Goal: Transaction & Acquisition: Purchase product/service

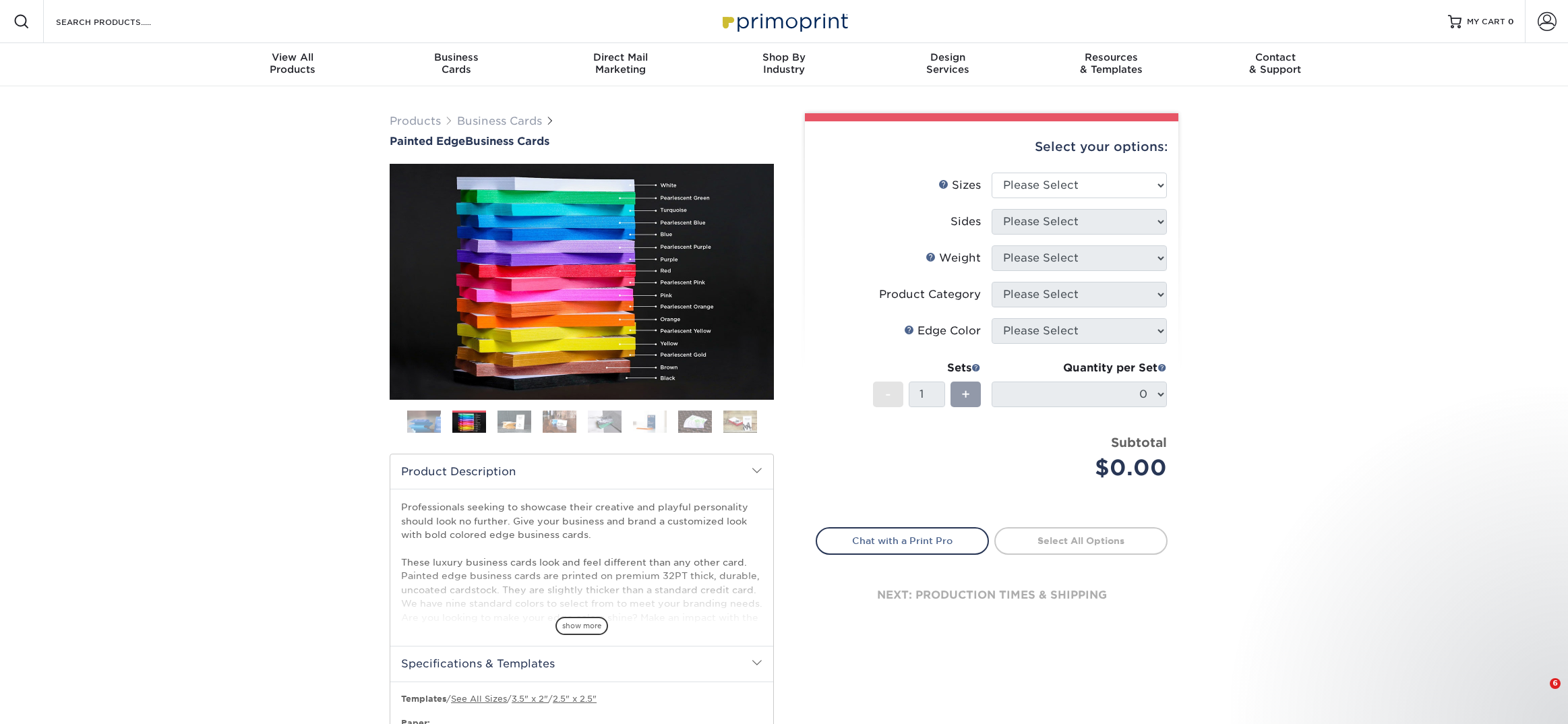
scroll to position [6, 0]
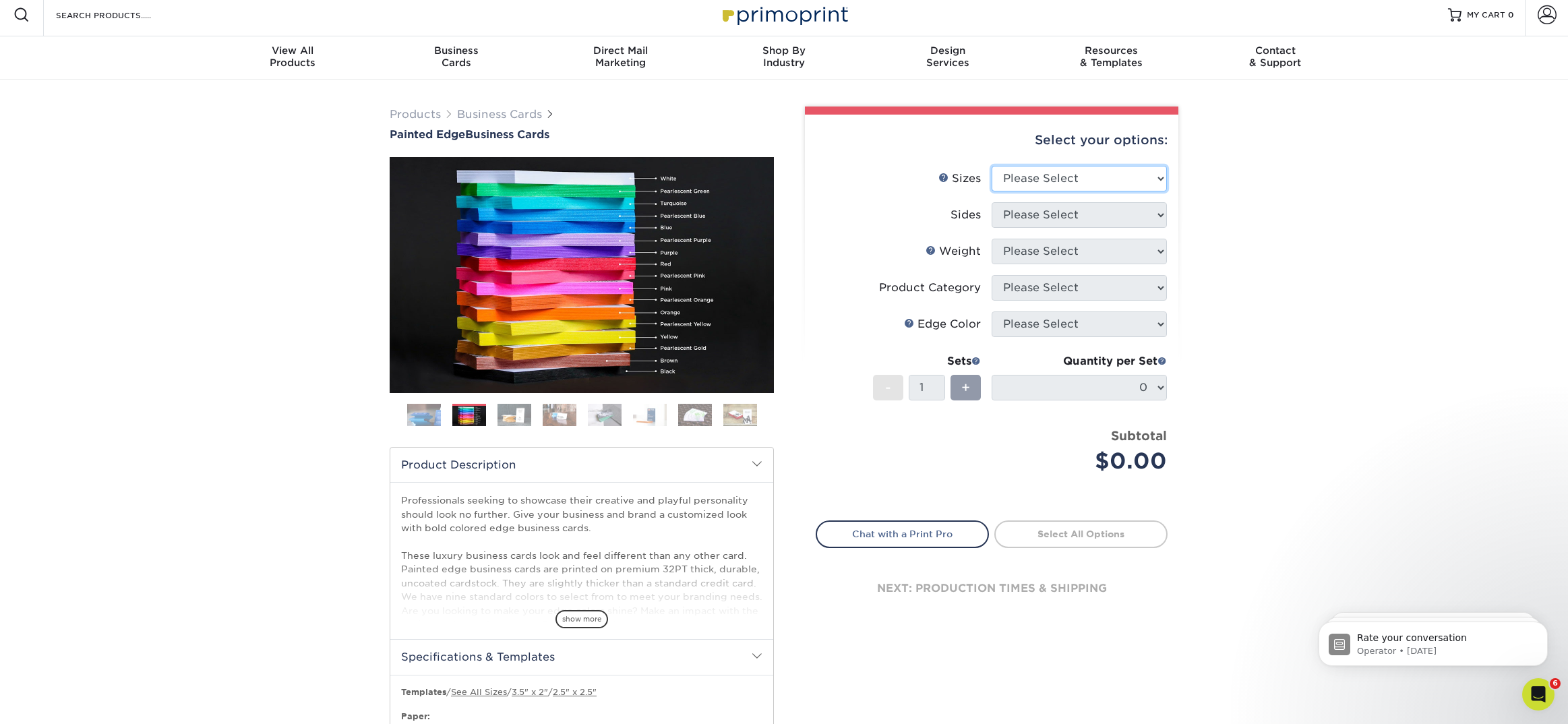
click at [1046, 176] on select "Please Select 2" x 3.5" - Standard 2.125" x 3.375" - European 2.5" x 2.5" - Squ…" at bounding box center [1079, 179] width 176 height 25
select select "2.00x3.50"
click at [1035, 219] on select "Please Select Print Both Sides Print Front Only" at bounding box center [1079, 215] width 176 height 25
select select "13abbda7-1d64-4f25-8bb2-c179b224825d"
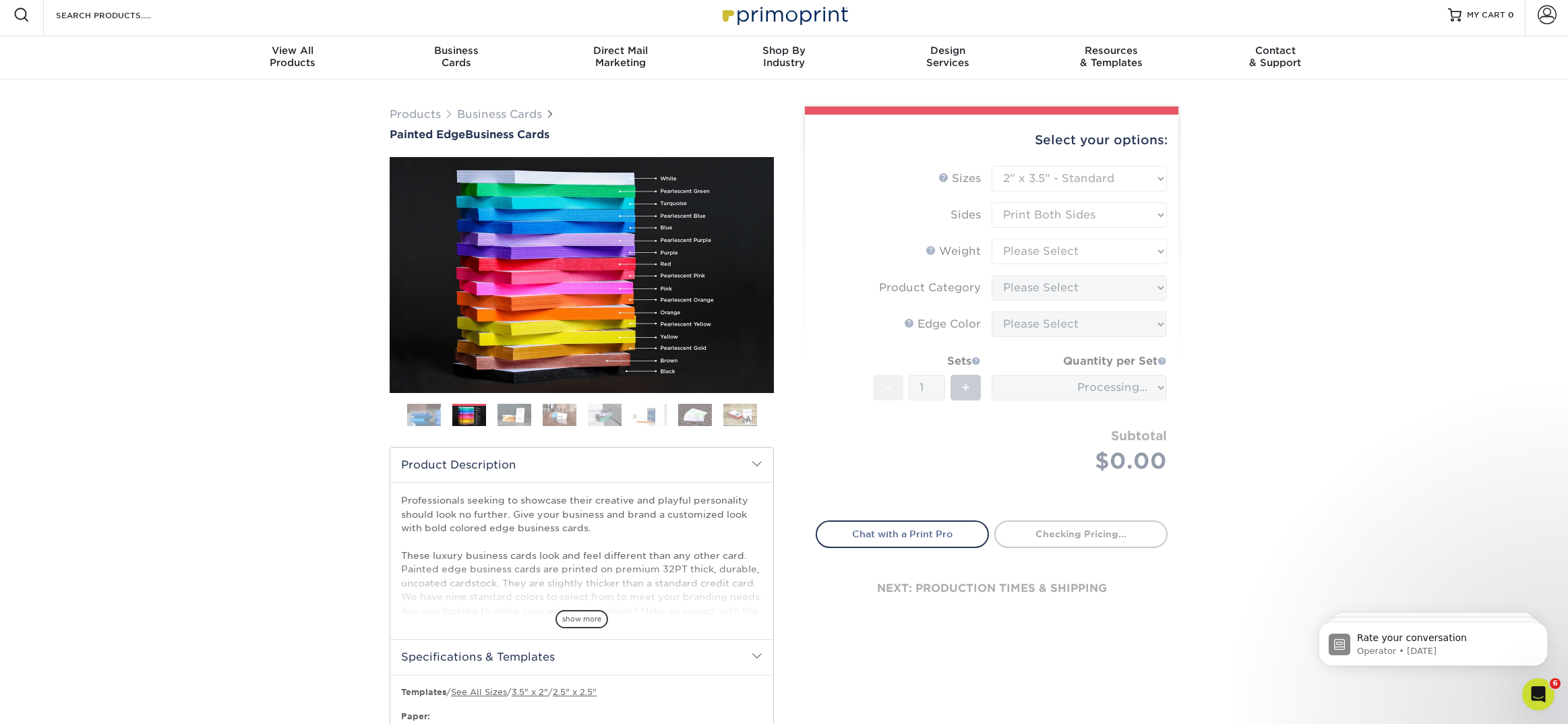
click at [1026, 250] on form "Sizes Help Sizes Please Select 2" x 3.5" - Standard 2.125" x 3.375" - European …" at bounding box center [991, 335] width 352 height 339
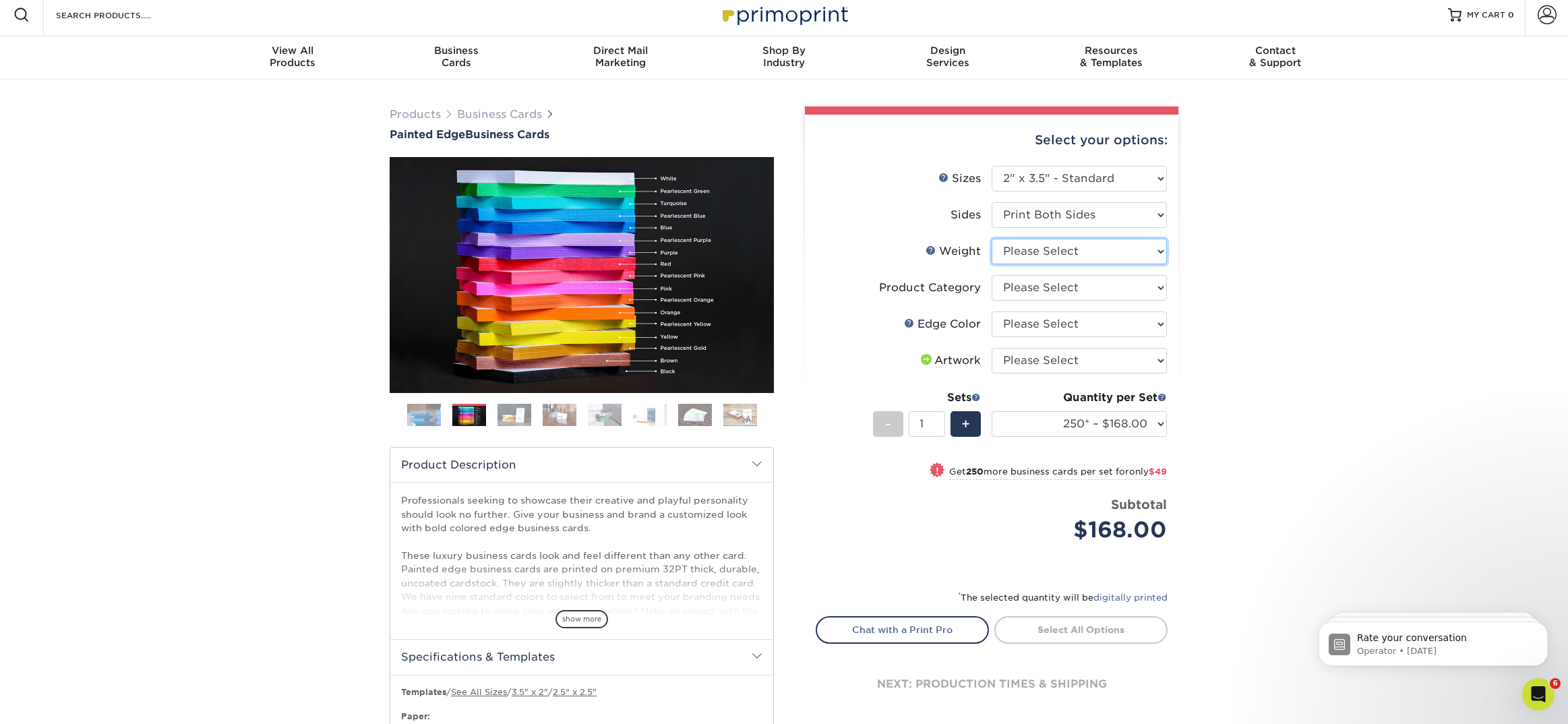
click at [1026, 250] on select "Please Select 32PTUC" at bounding box center [1079, 251] width 176 height 25
select select "32PTUC"
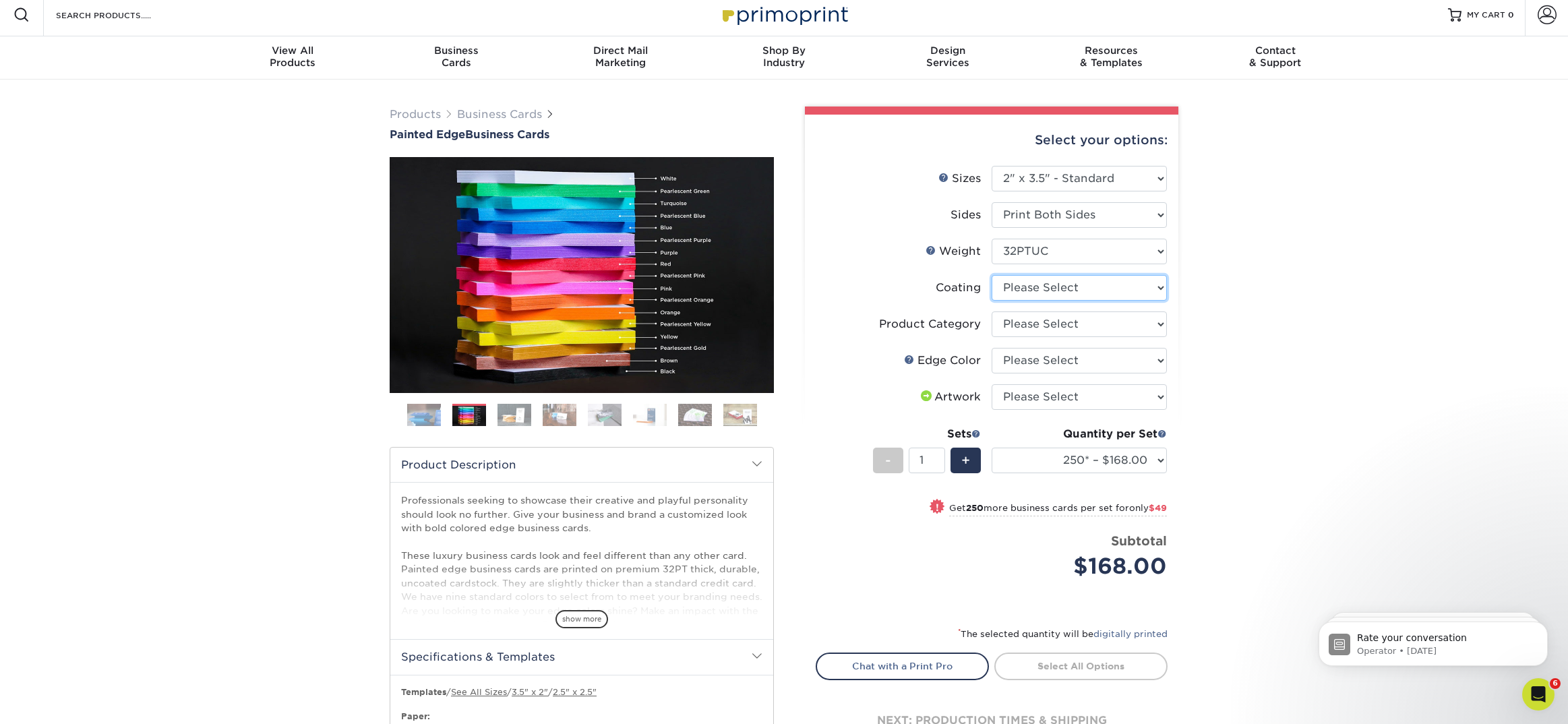
click at [1020, 286] on select at bounding box center [1079, 288] width 176 height 25
select select "3e7618de-abca-4bda-9f97-8b9129e913d8"
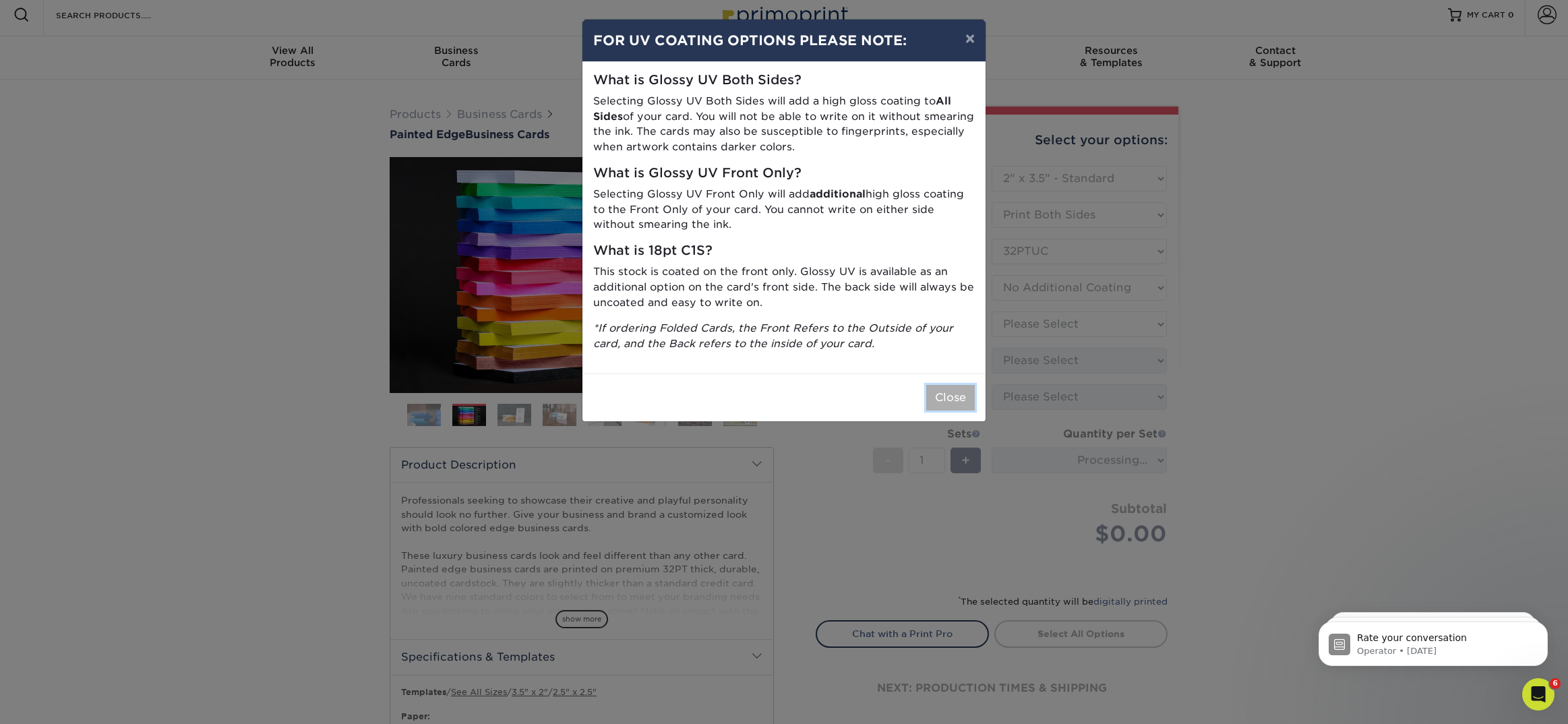
click at [944, 399] on button "Close" at bounding box center [950, 397] width 48 height 25
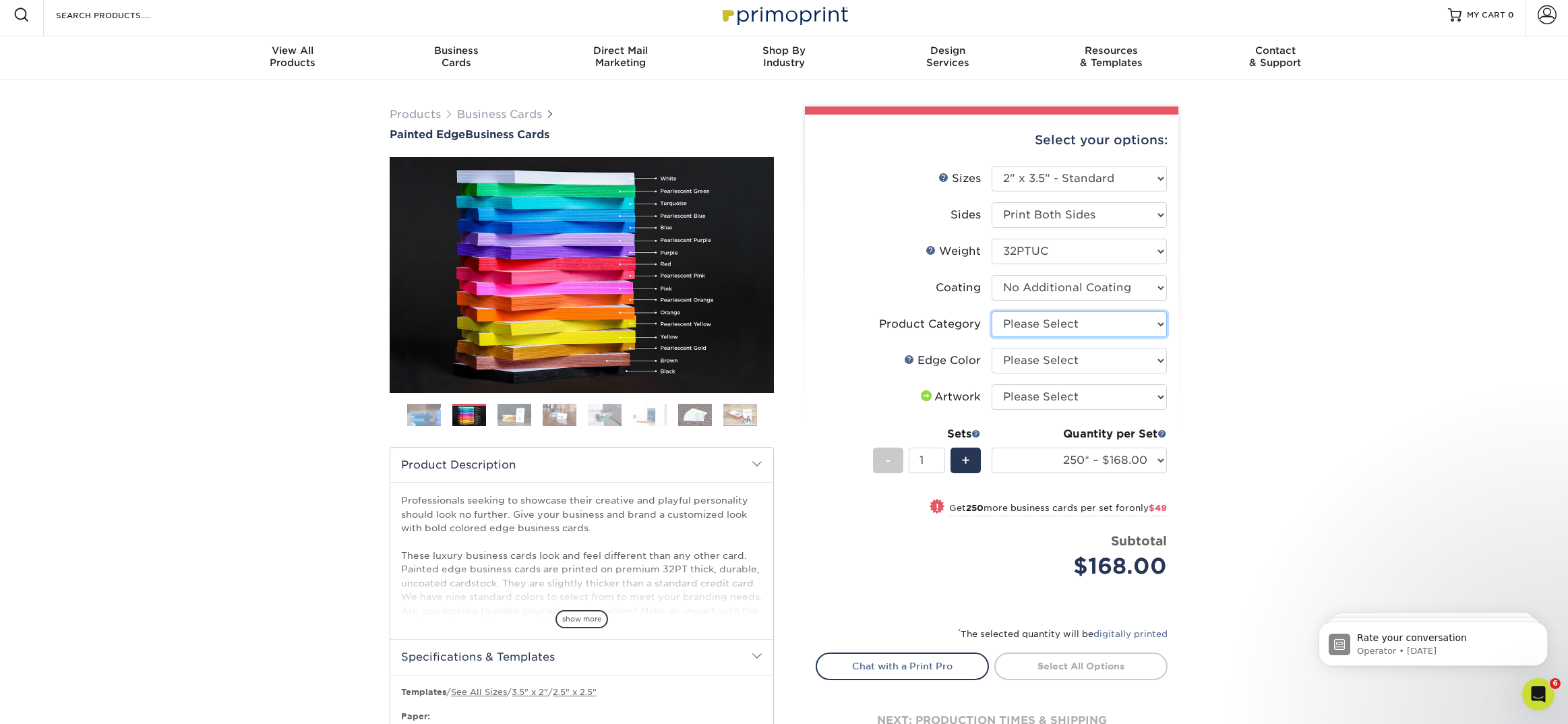
click at [1018, 329] on select "Please Select Business Cards" at bounding box center [1079, 324] width 176 height 25
select select "3b5148f1-0588-4f88-a218-97bcfdce65c1"
click at [1022, 363] on select "Please Select Charcoal Black Brown Blue Pearlescent Blue Pearlescent Gold Pearl…" at bounding box center [1079, 361] width 176 height 25
select select "84f43a64-87e1-46ad-aba1-d69946adcbfc"
click at [1033, 402] on select "Please Select I will upload files I need a design - $100" at bounding box center [1079, 397] width 176 height 25
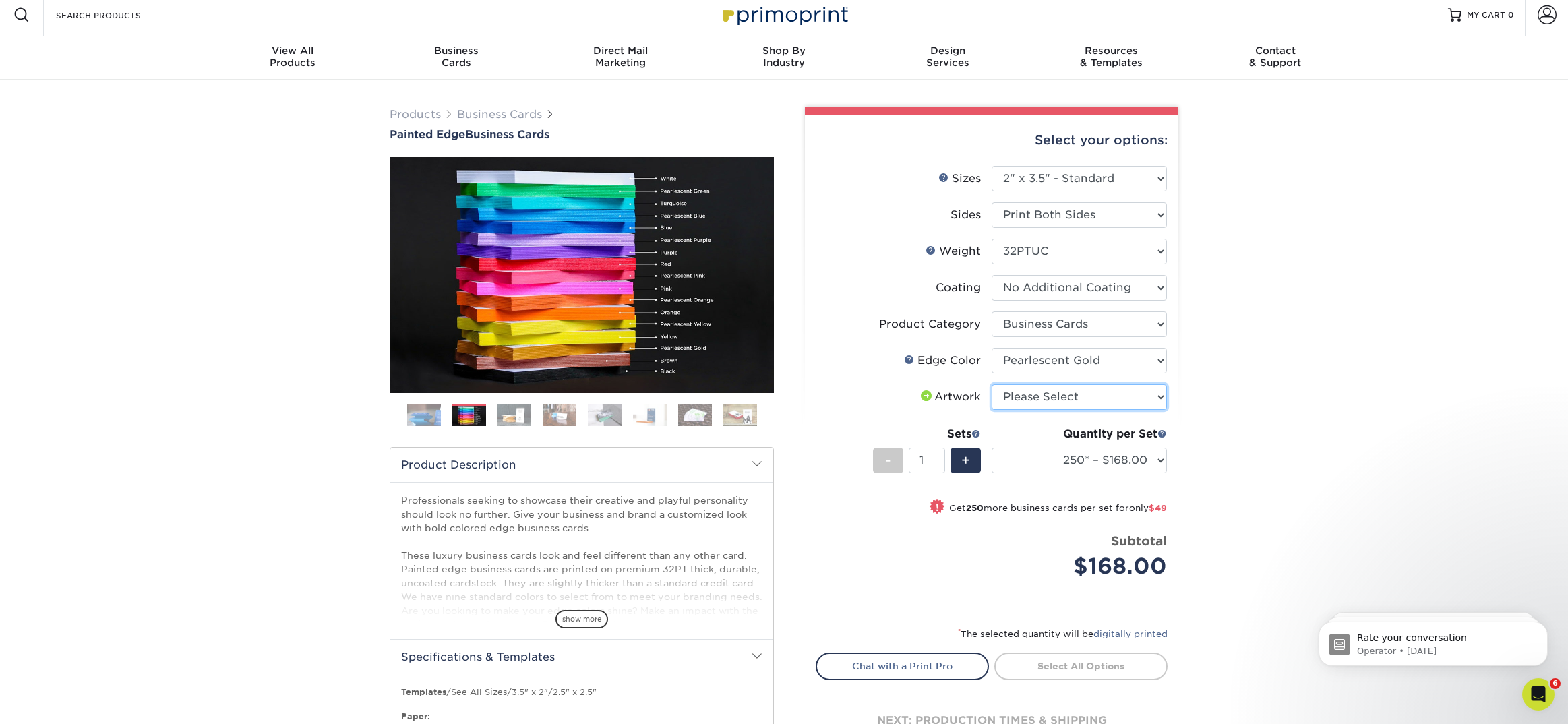
select select "upload"
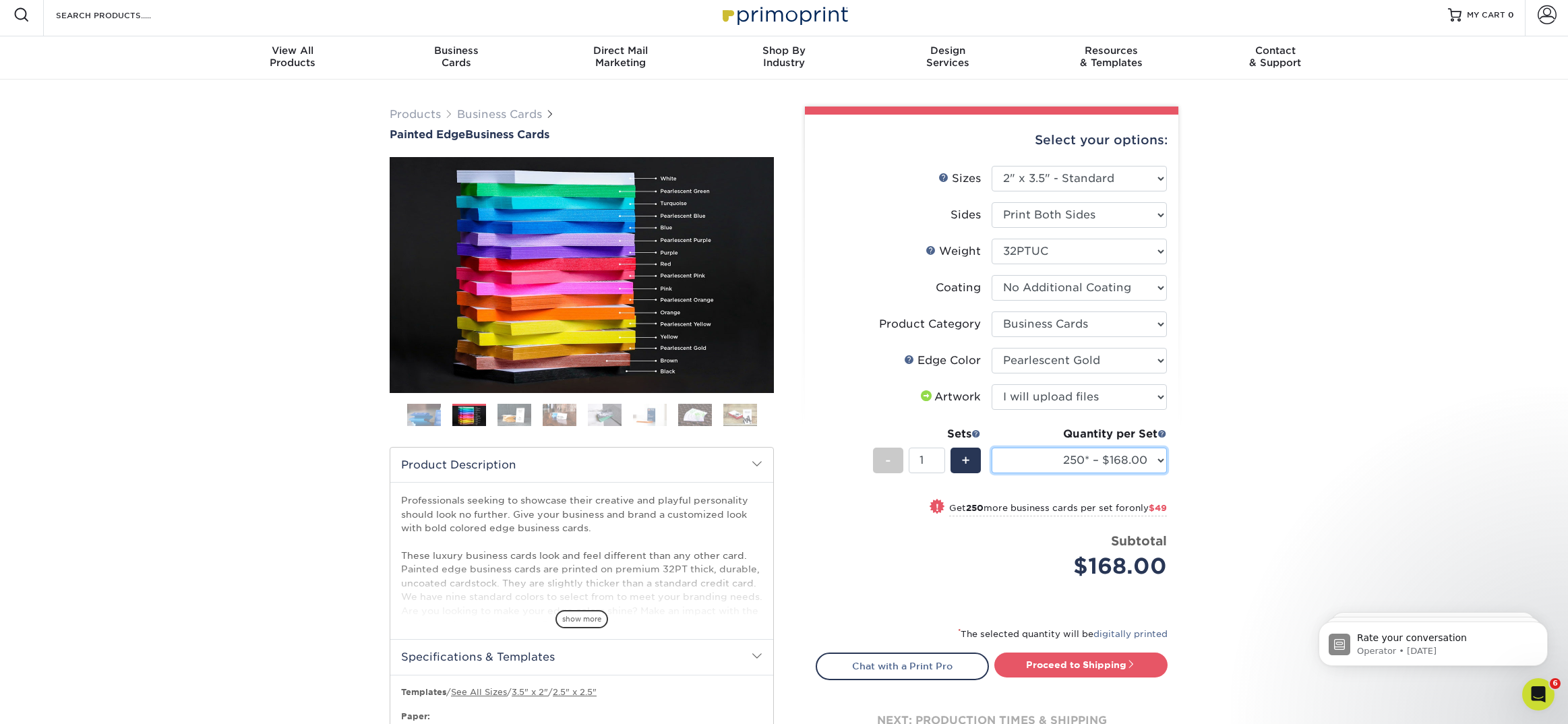
click at [1028, 460] on select "250* – $168.00 500* – $217.00 1000* – $339.00" at bounding box center [1079, 460] width 176 height 25
select select "1000* – $339.00"
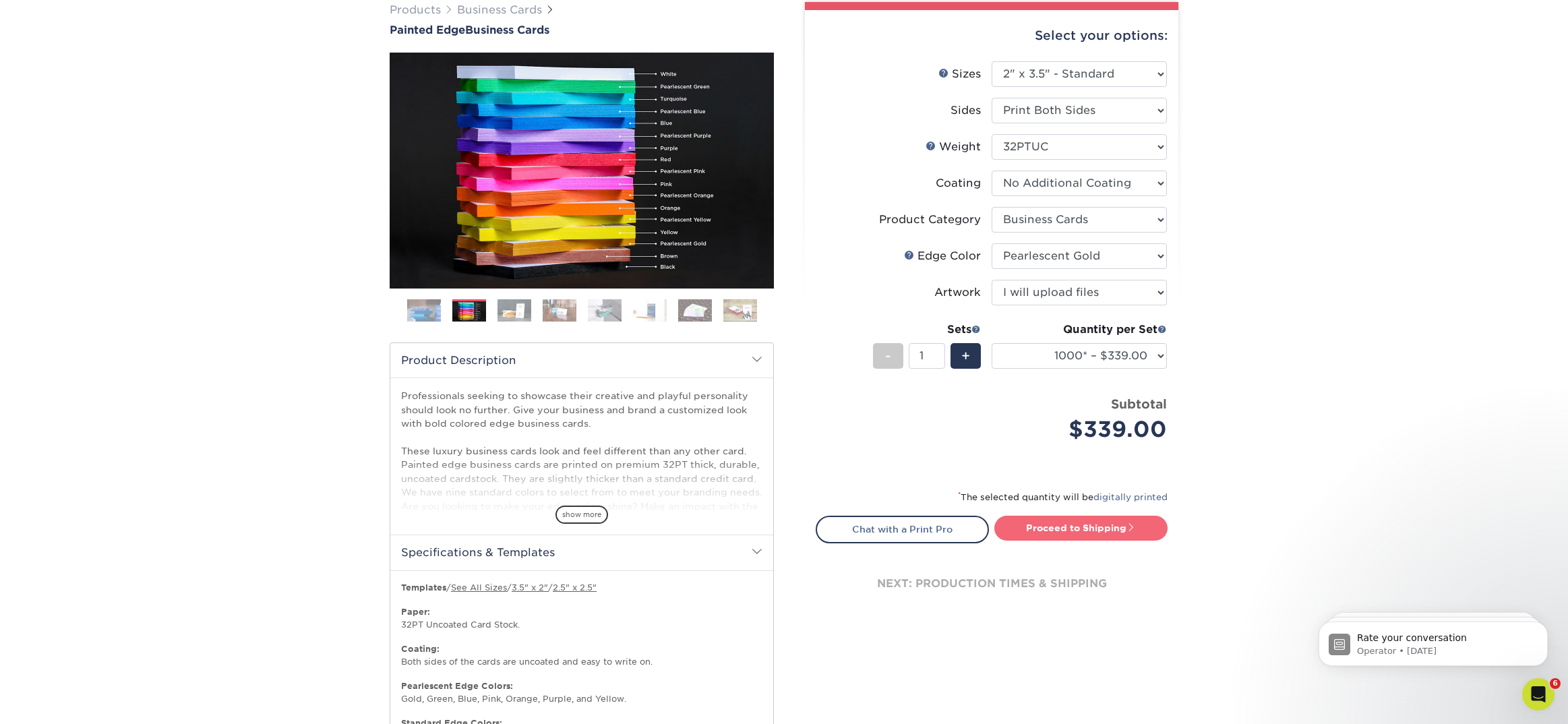
click at [1042, 528] on link "Proceed to Shipping" at bounding box center [1081, 528] width 173 height 25
type input "Set 1"
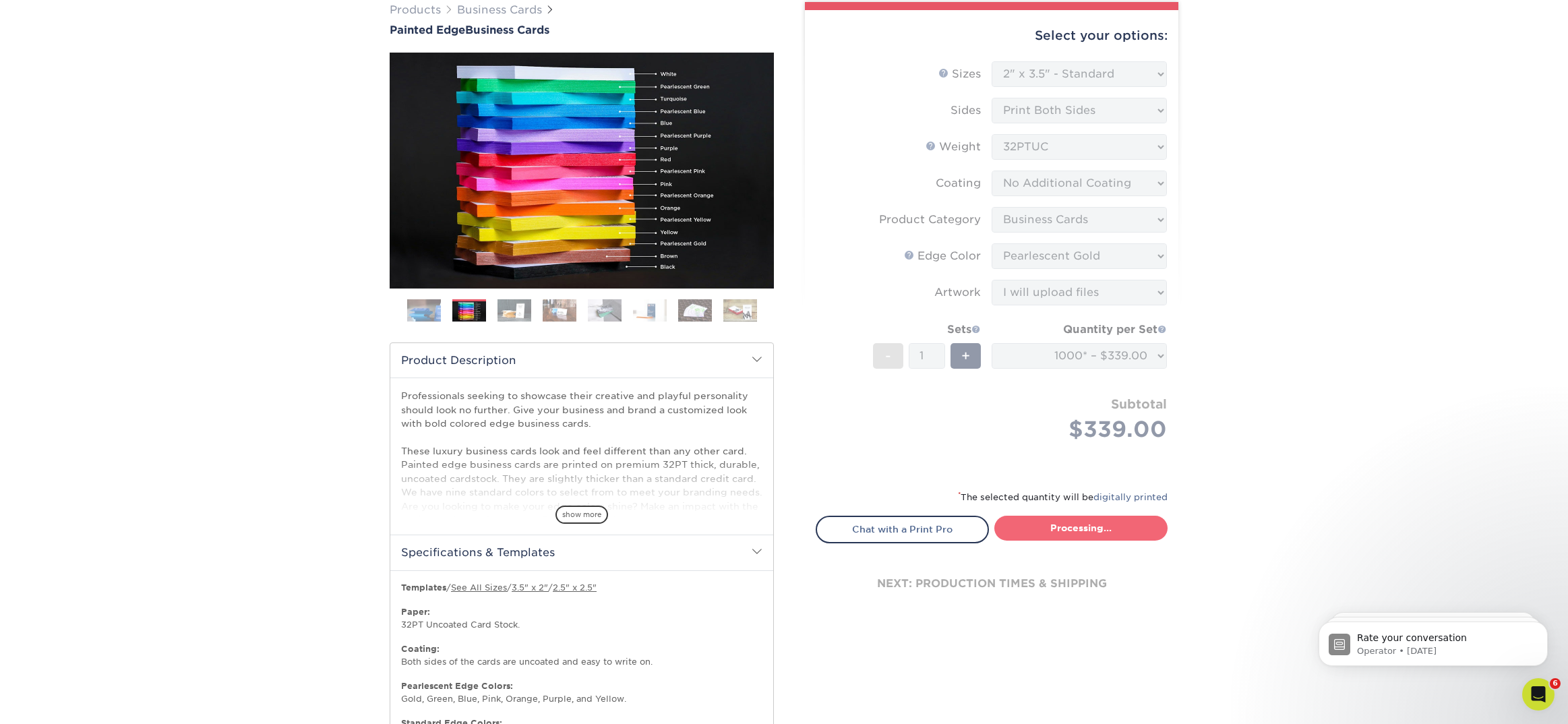
select select "2ef1fa48-fafb-46bb-a4ab-119a8375bdb2"
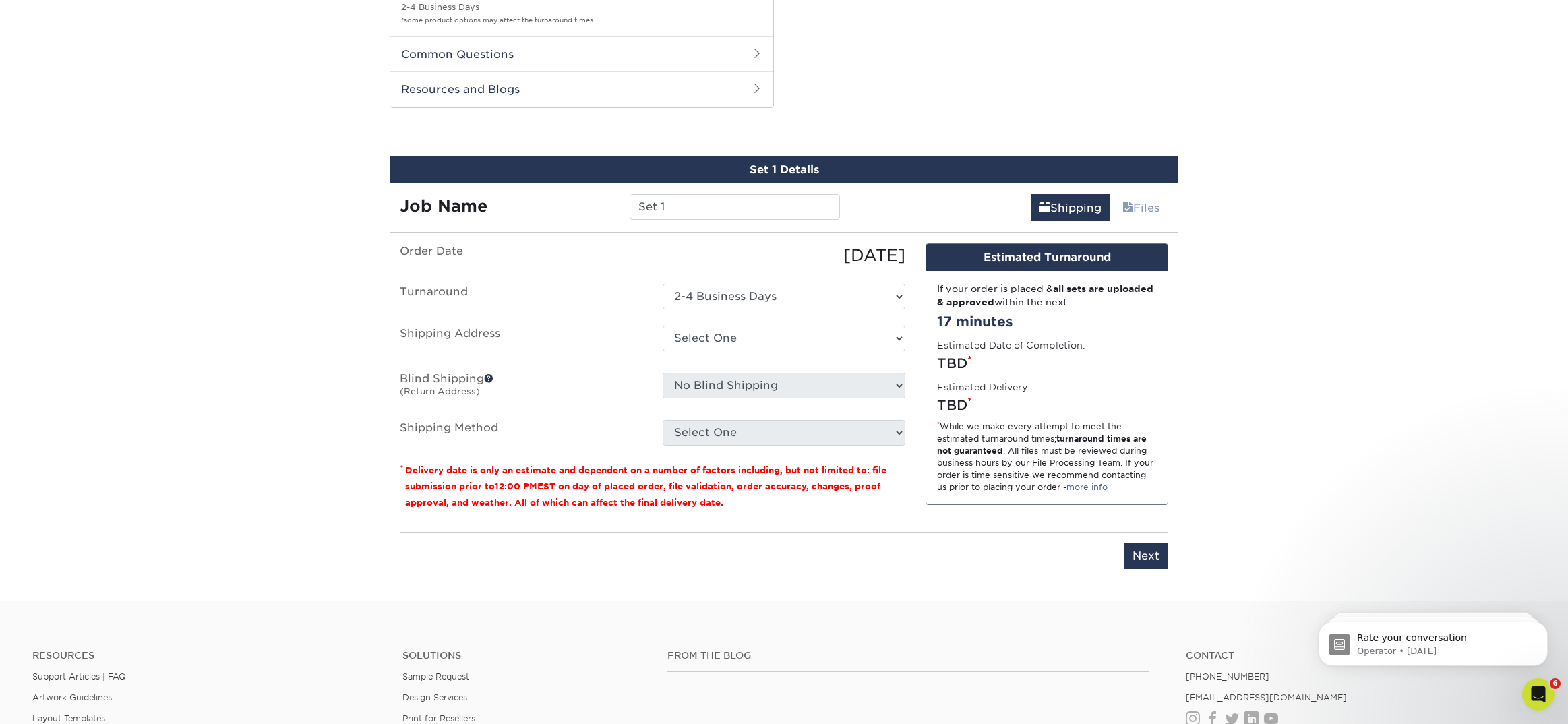
scroll to position [1068, 0]
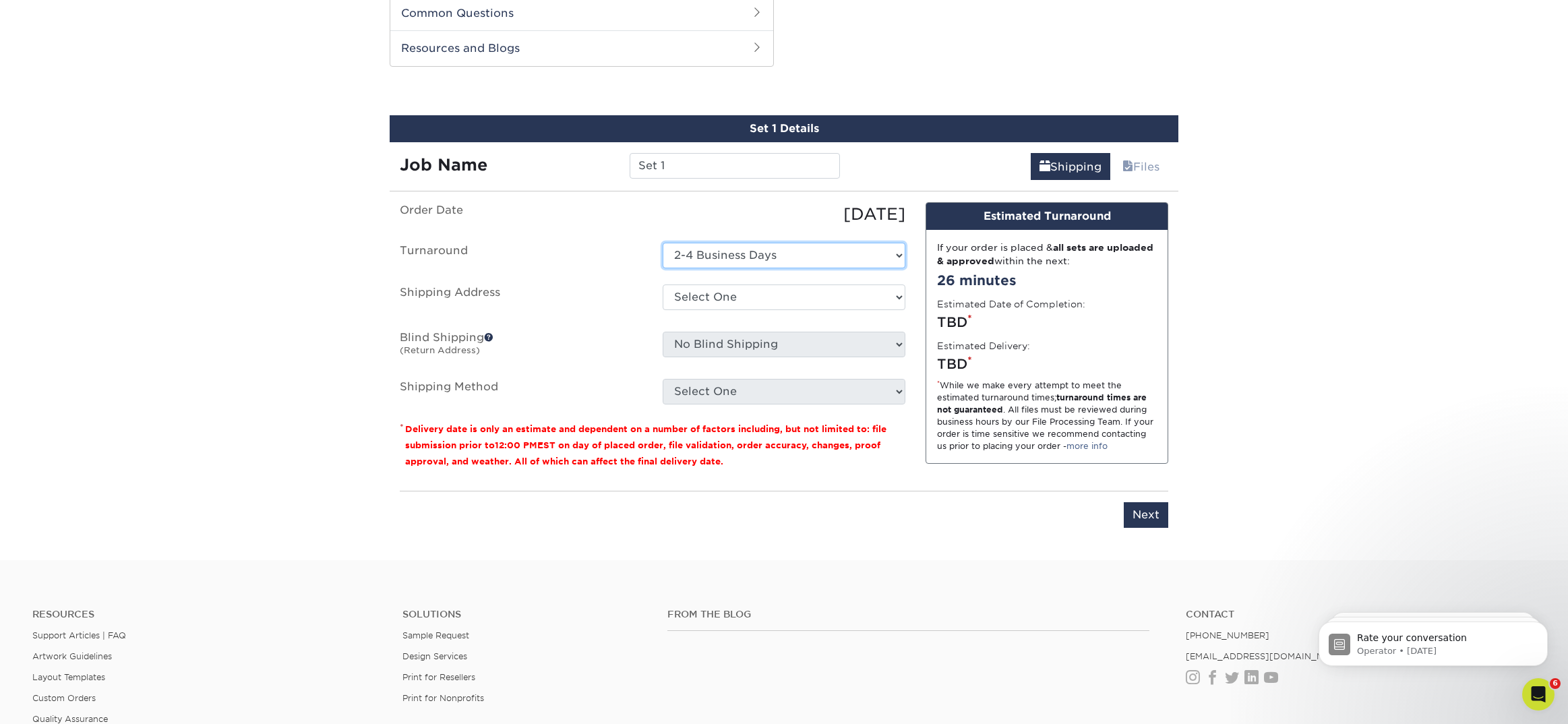
click at [722, 258] on select "Select One 2-4 Business Days" at bounding box center [784, 255] width 242 height 25
click at [668, 297] on select "Select One + Add New Address - Login" at bounding box center [784, 297] width 242 height 25
select select "newaddress"
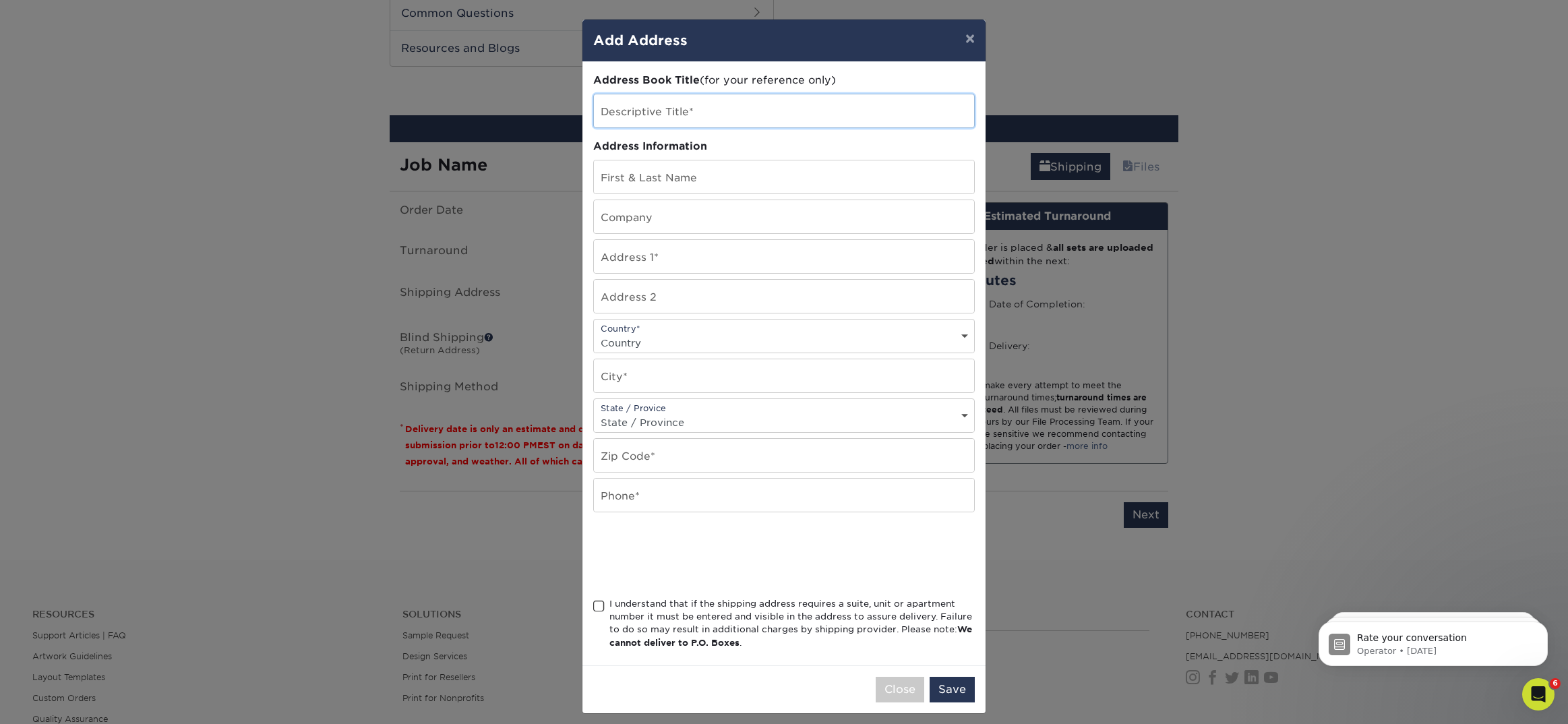
click at [646, 110] on input "text" at bounding box center [784, 111] width 380 height 33
type input "[GEOGRAPHIC_DATA]"
click at [655, 180] on input "text" at bounding box center [784, 177] width 380 height 33
type input "[GEOGRAPHIC_DATA]"
click at [659, 261] on input "text" at bounding box center [784, 257] width 380 height 33
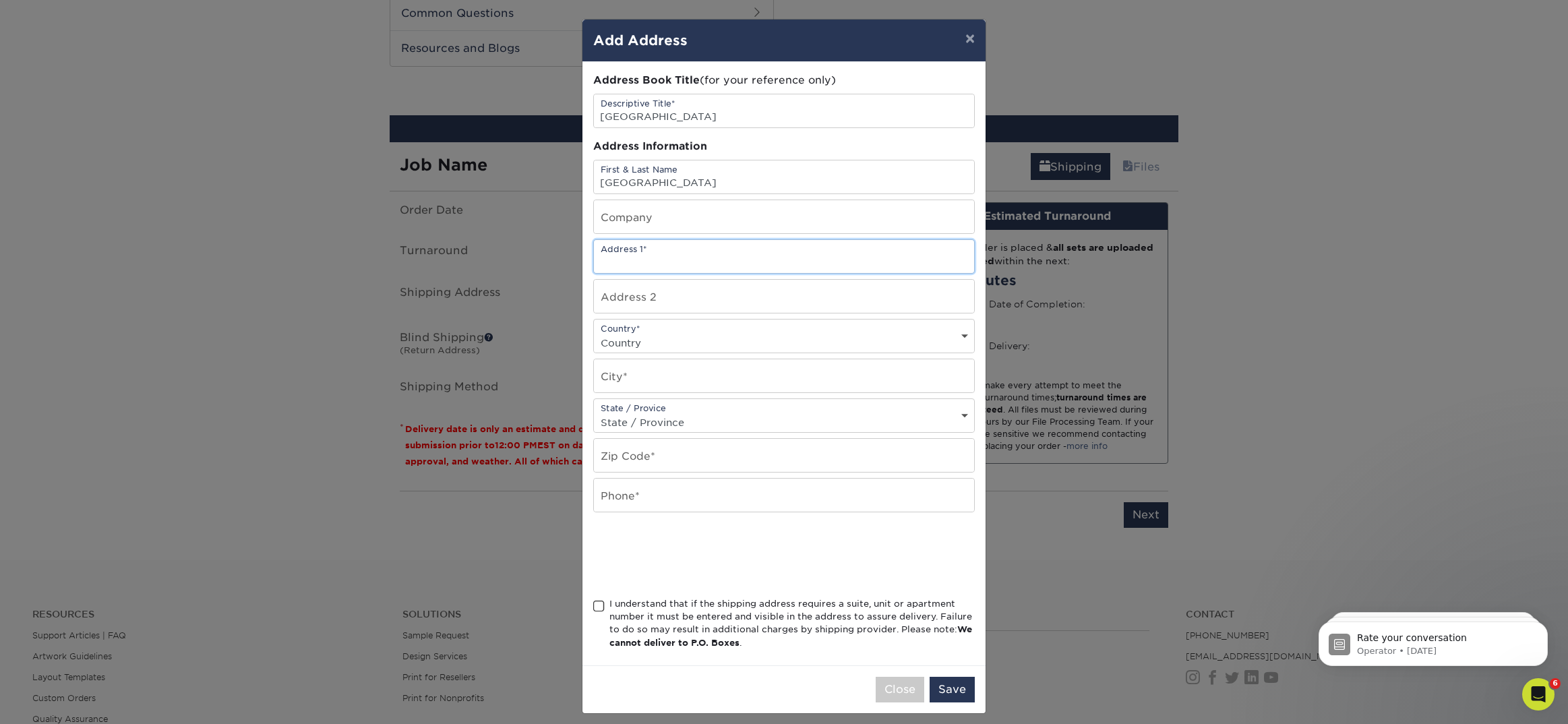
paste input "[STREET_ADDRESS][PERSON_NAME]"
drag, startPoint x: 713, startPoint y: 262, endPoint x: 822, endPoint y: 262, distance: 109.0
click at [822, 262] on input "[STREET_ADDRESS][PERSON_NAME]" at bounding box center [784, 257] width 380 height 33
type input "[STREET_ADDRESS][PERSON_NAME]"
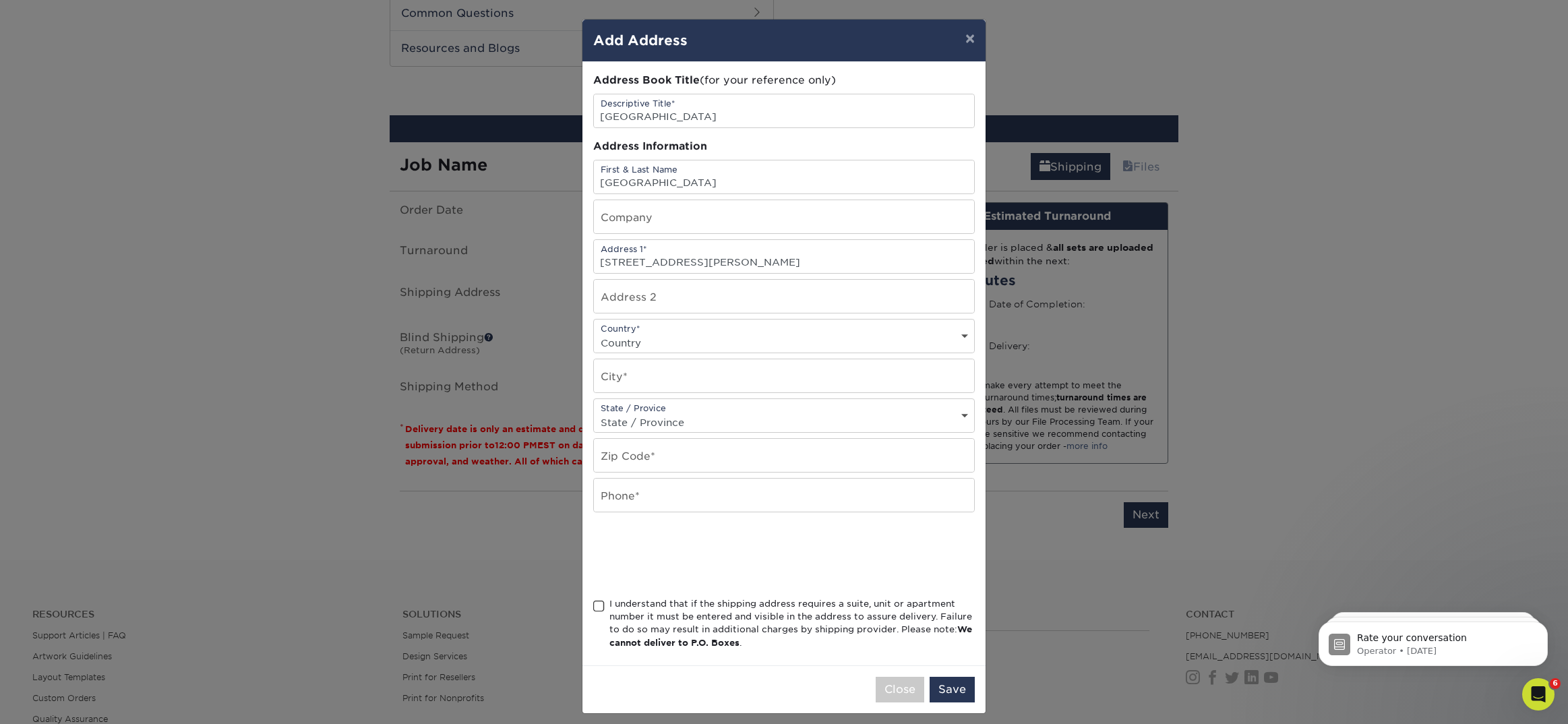
click at [749, 338] on select "Country [GEOGRAPHIC_DATA] [GEOGRAPHIC_DATA] ----------------------------- [GEOG…" at bounding box center [784, 343] width 380 height 20
select select "US"
click at [650, 377] on input "text" at bounding box center [784, 376] width 380 height 33
paste input "[GEOGRAPHIC_DATA]"
drag, startPoint x: 638, startPoint y: 381, endPoint x: 695, endPoint y: 380, distance: 57.0
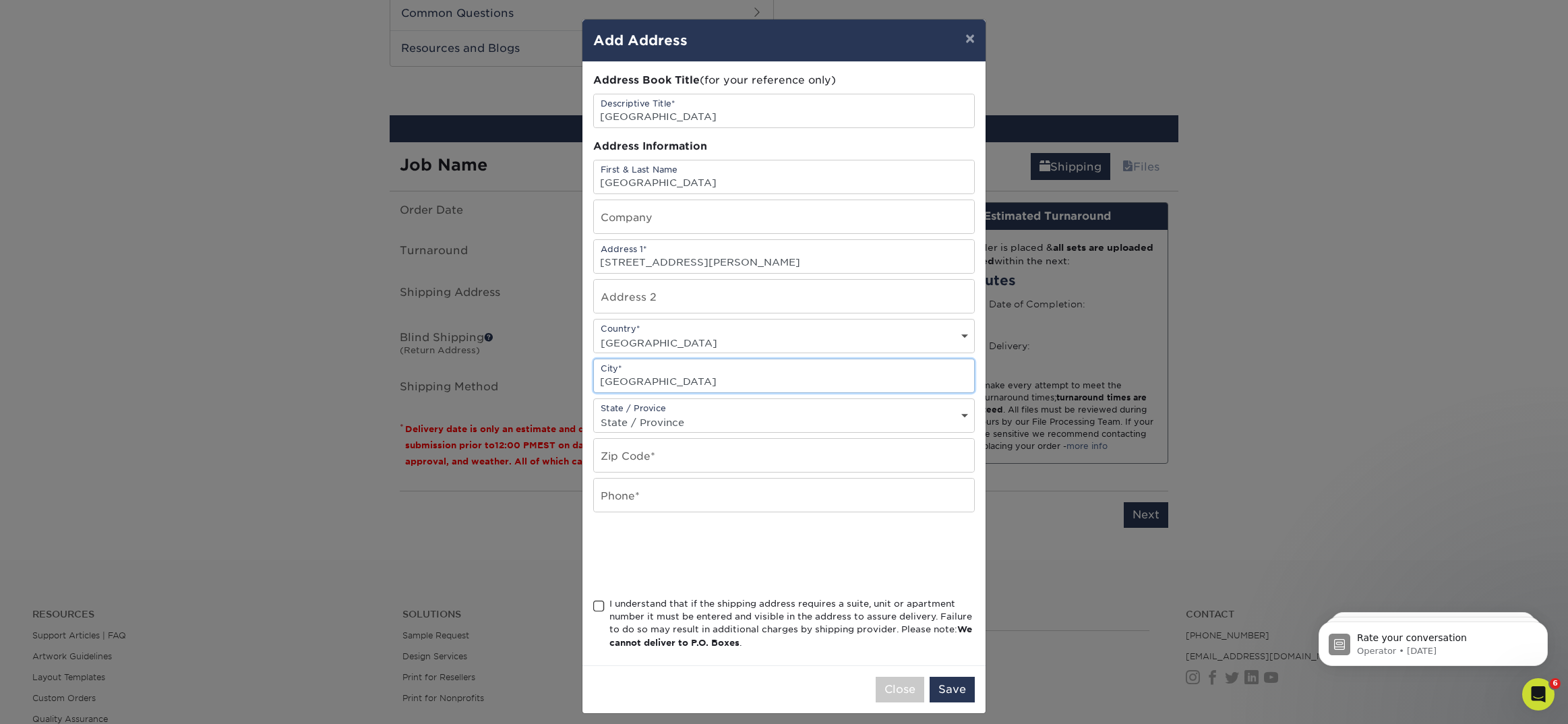
click at [695, 380] on input "[GEOGRAPHIC_DATA]" at bounding box center [784, 376] width 380 height 33
type input "[GEOGRAPHIC_DATA]"
click at [691, 415] on select "State / Province [US_STATE] [US_STATE] [US_STATE] [US_STATE] [US_STATE] [US_STA…" at bounding box center [784, 422] width 380 height 20
select select "CA"
click at [615, 459] on input "text" at bounding box center [784, 455] width 380 height 33
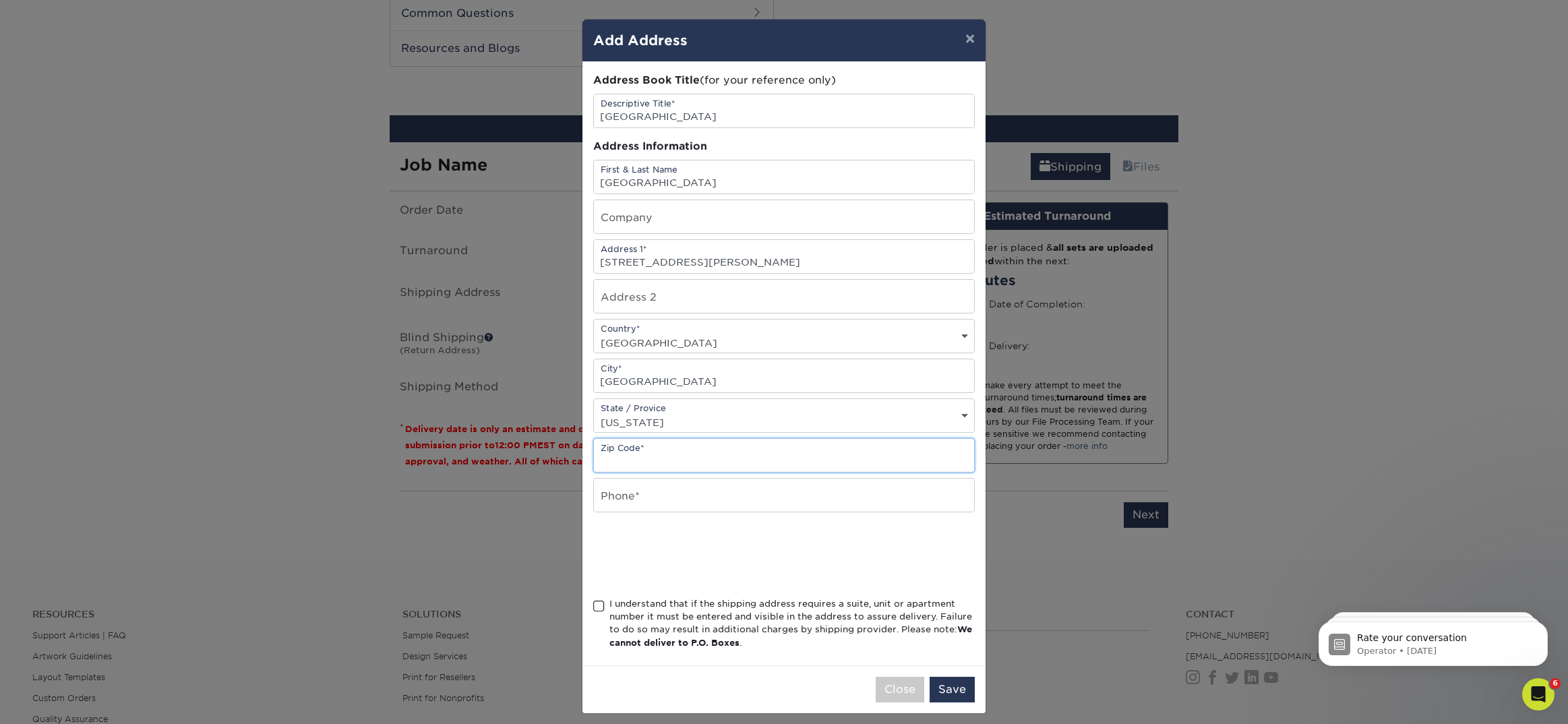
paste input "CA 93727"
click at [618, 461] on input "CA 93727" at bounding box center [784, 455] width 380 height 33
type input "93727"
click at [633, 509] on input "text" at bounding box center [784, 495] width 380 height 33
type input "000.000.0000"
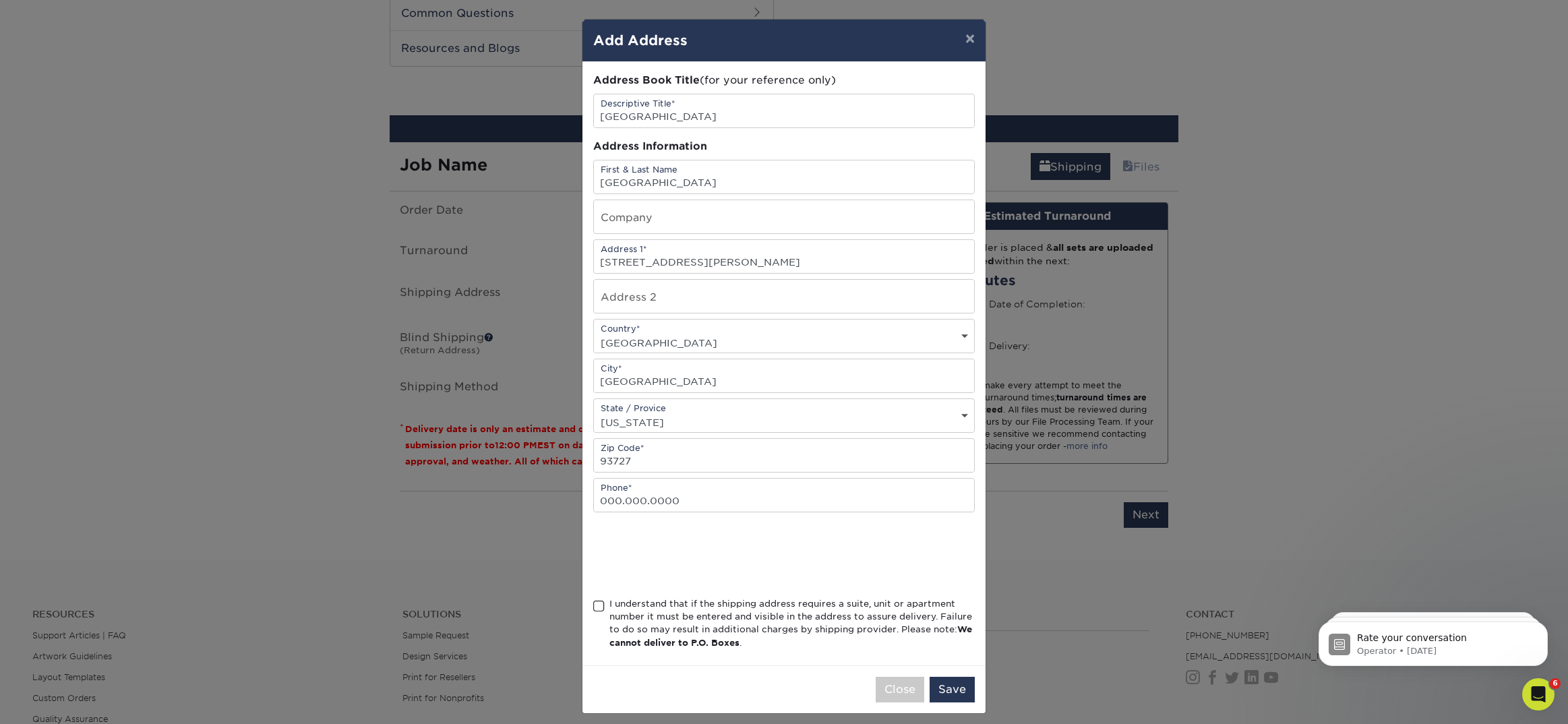
click at [601, 603] on span at bounding box center [598, 606] width 11 height 13
click at [0, 0] on input "I understand that if the shipping address requires a suite, unit or apartment n…" at bounding box center [0, 0] width 0 height 0
click at [964, 688] on button "Save" at bounding box center [952, 690] width 45 height 25
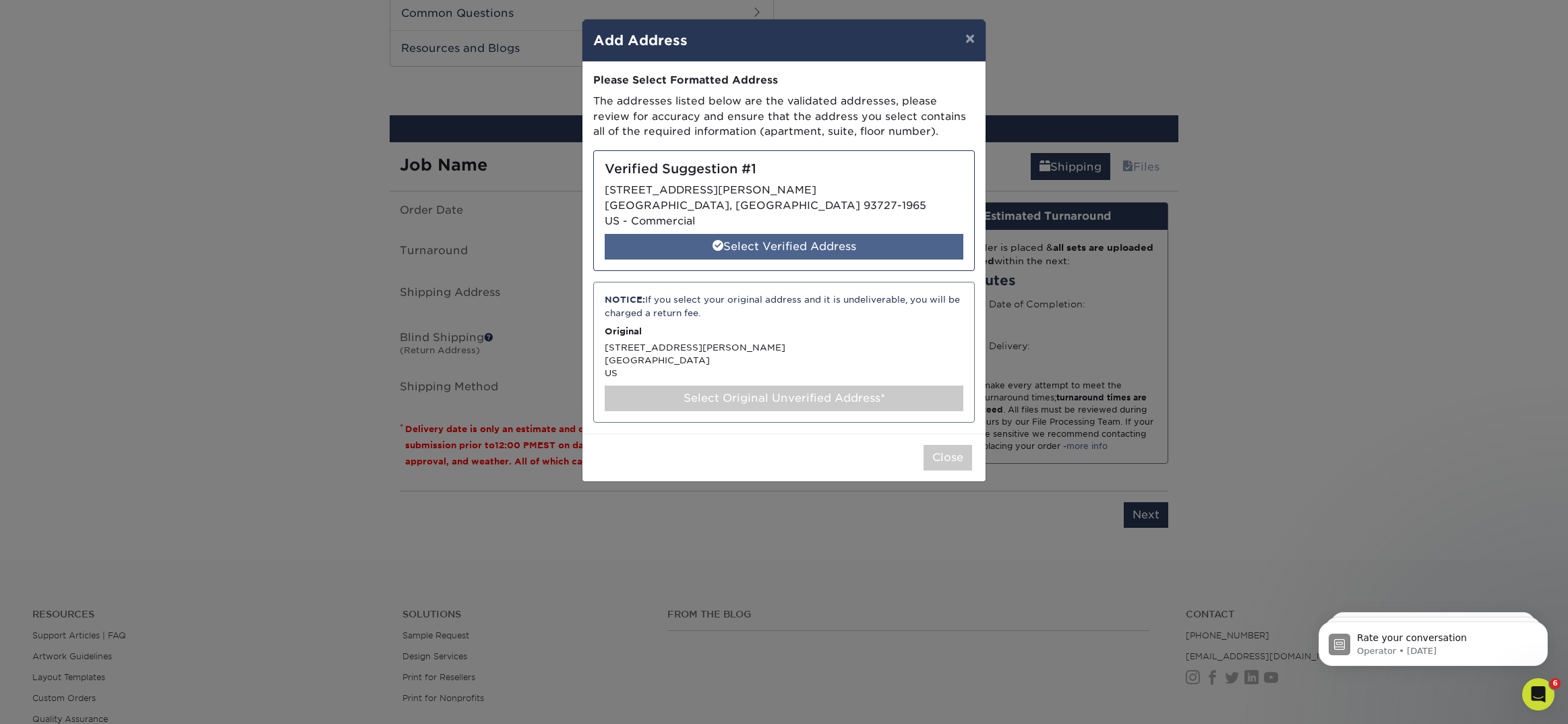
click at [881, 251] on div "Select Verified Address" at bounding box center [784, 246] width 358 height 25
select select "284943"
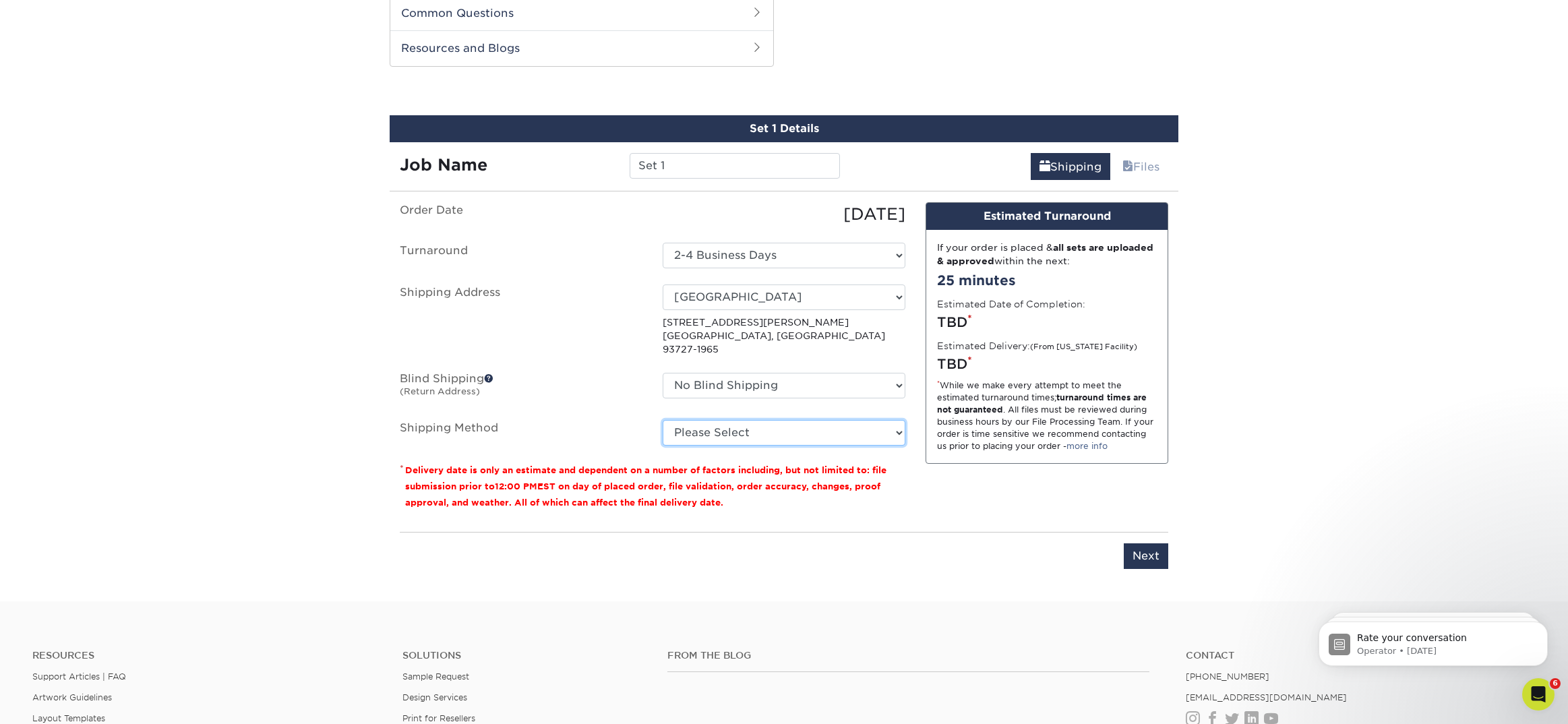
click at [797, 425] on select "Please Select Ground Shipping (+$8.96) 3 Day Shipping Service (+$15.36) 2 Day A…" at bounding box center [784, 432] width 242 height 25
select select "03"
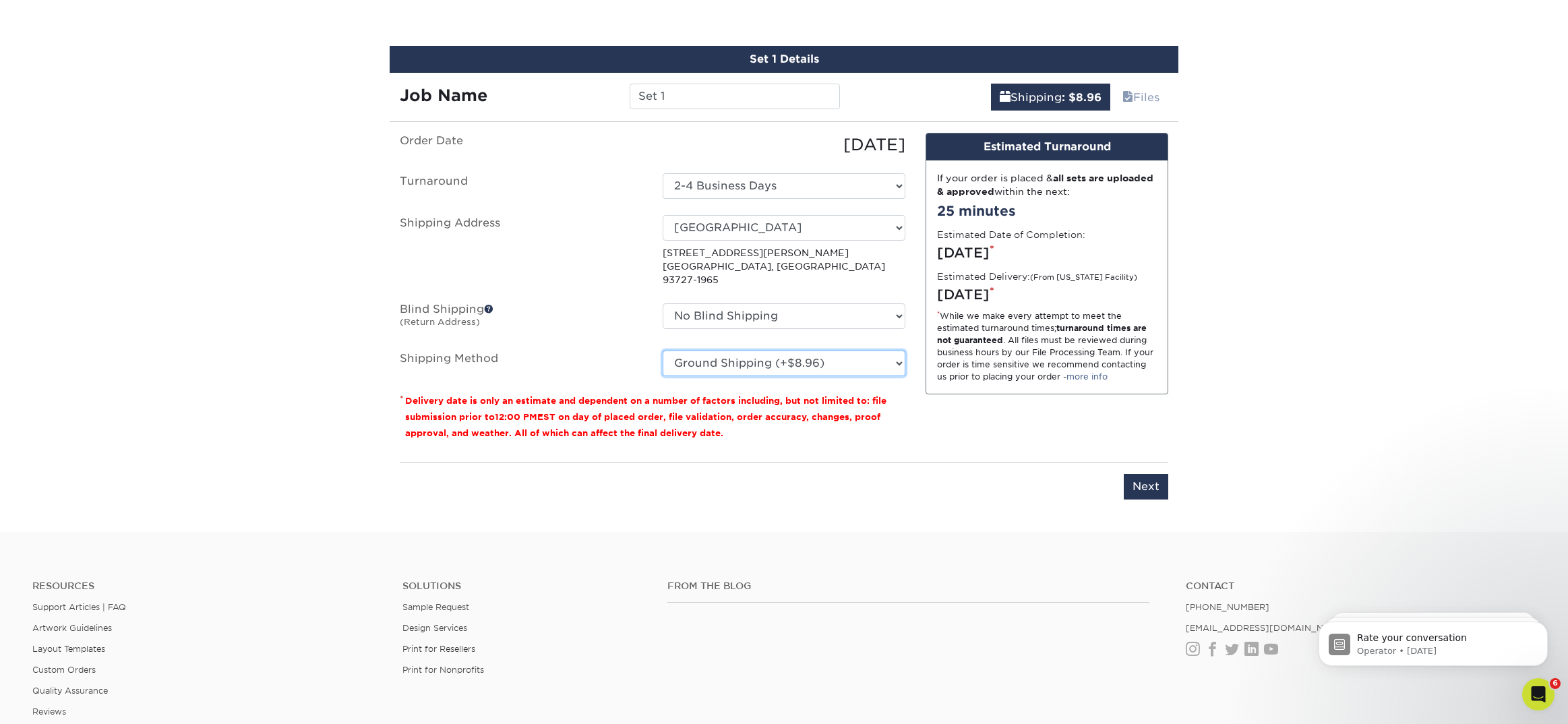
scroll to position [1140, 0]
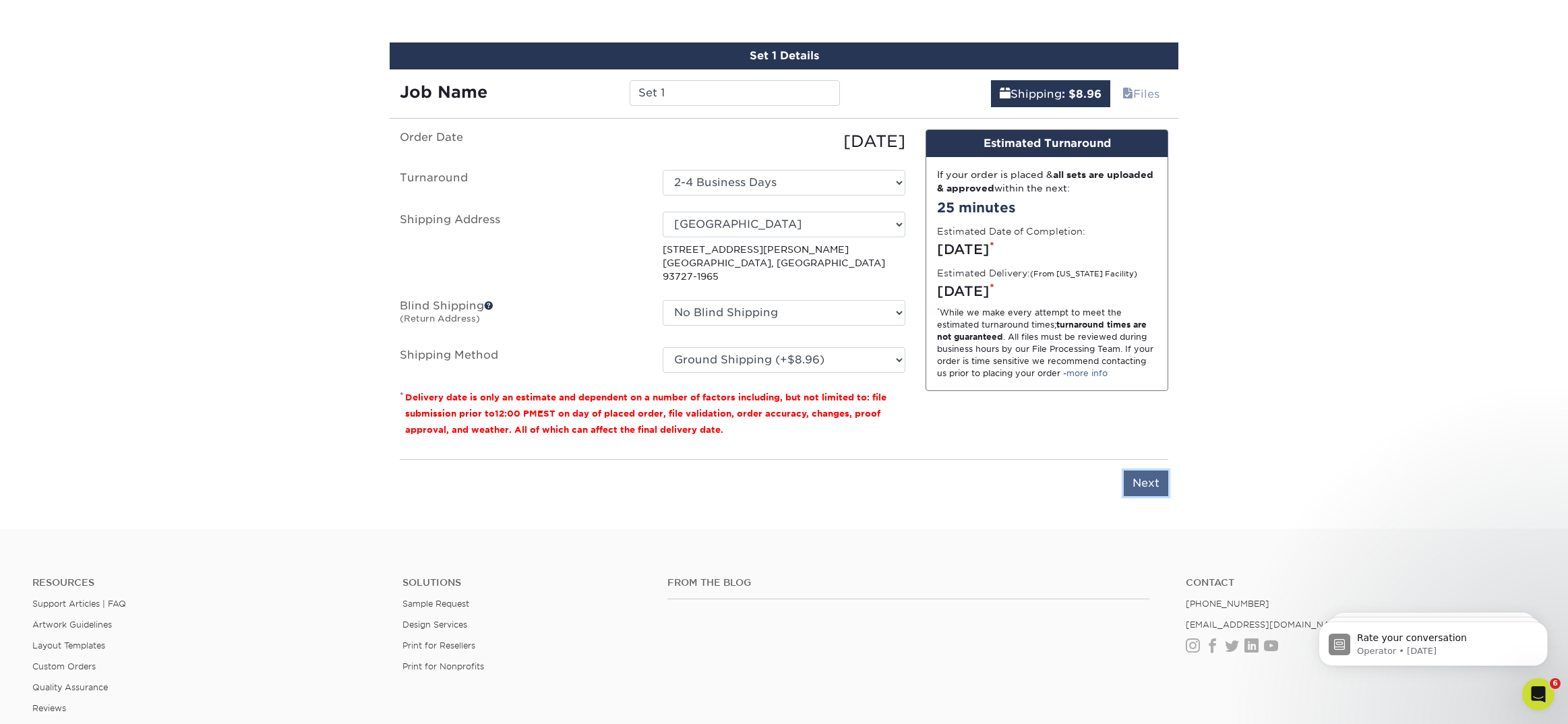
click at [1139, 470] on input "Next" at bounding box center [1146, 483] width 45 height 25
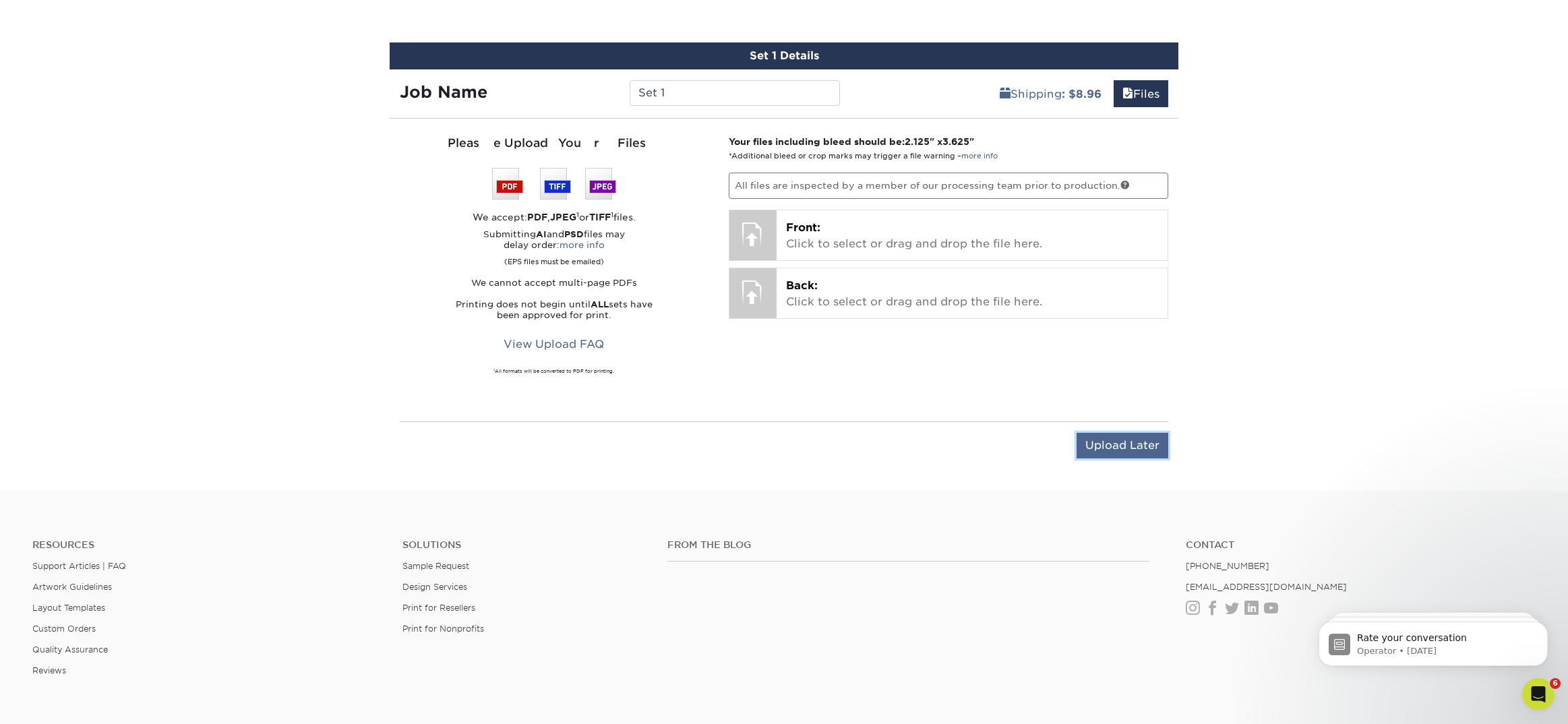
click at [1135, 450] on input "Upload Later" at bounding box center [1122, 446] width 91 height 25
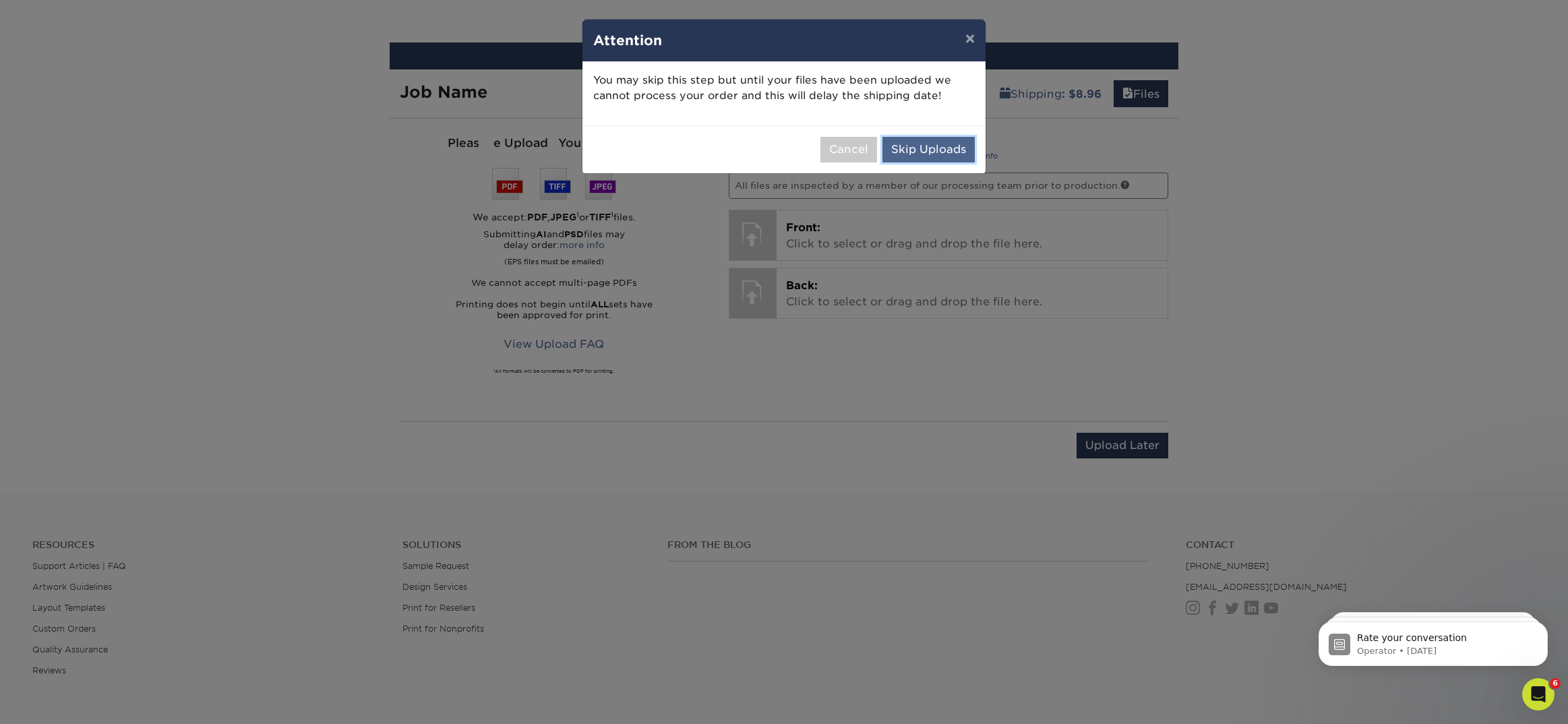
click at [948, 152] on button "Skip Uploads" at bounding box center [928, 149] width 92 height 25
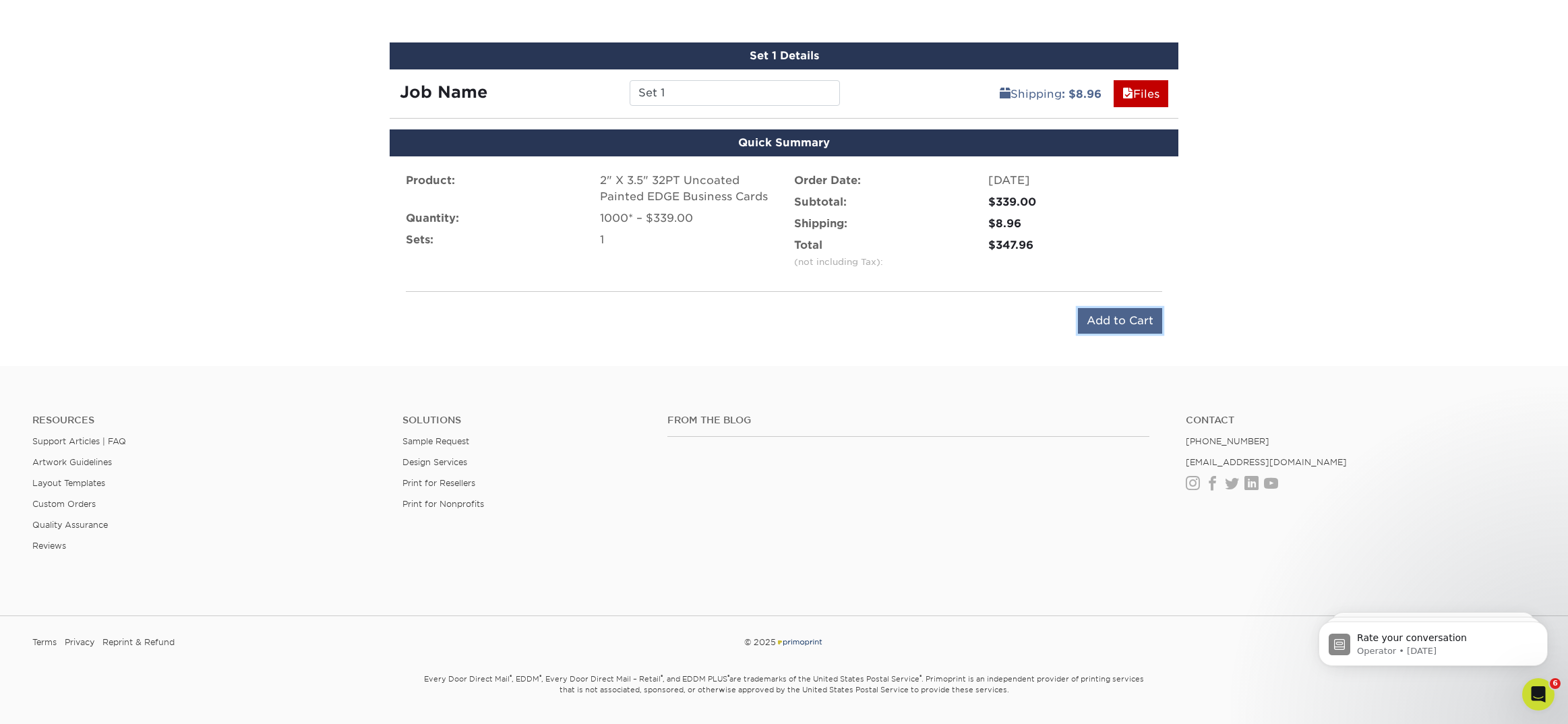
click at [1101, 325] on input "Add to Cart" at bounding box center [1120, 321] width 84 height 25
